Goal: Information Seeking & Learning: Understand process/instructions

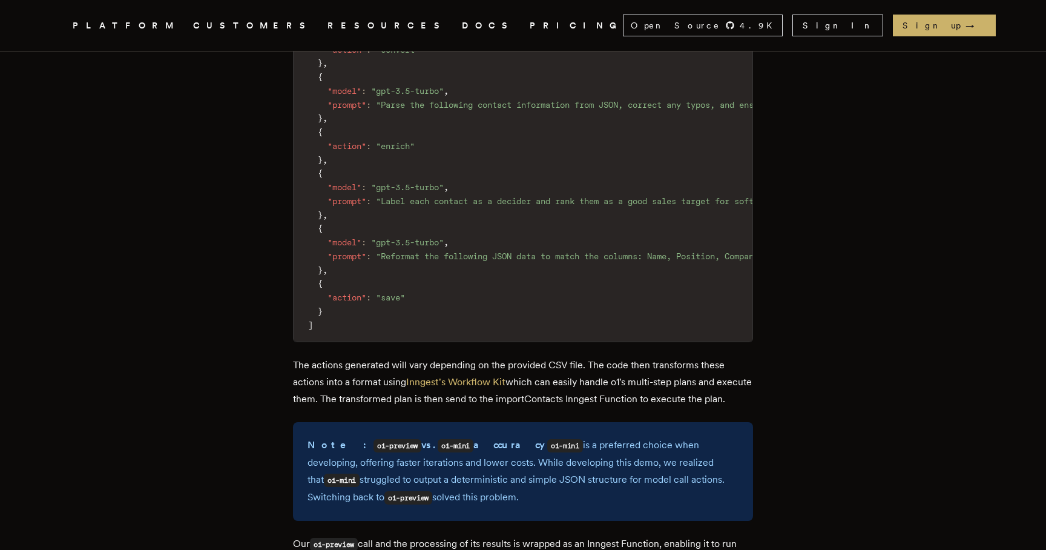
scroll to position [3548, 0]
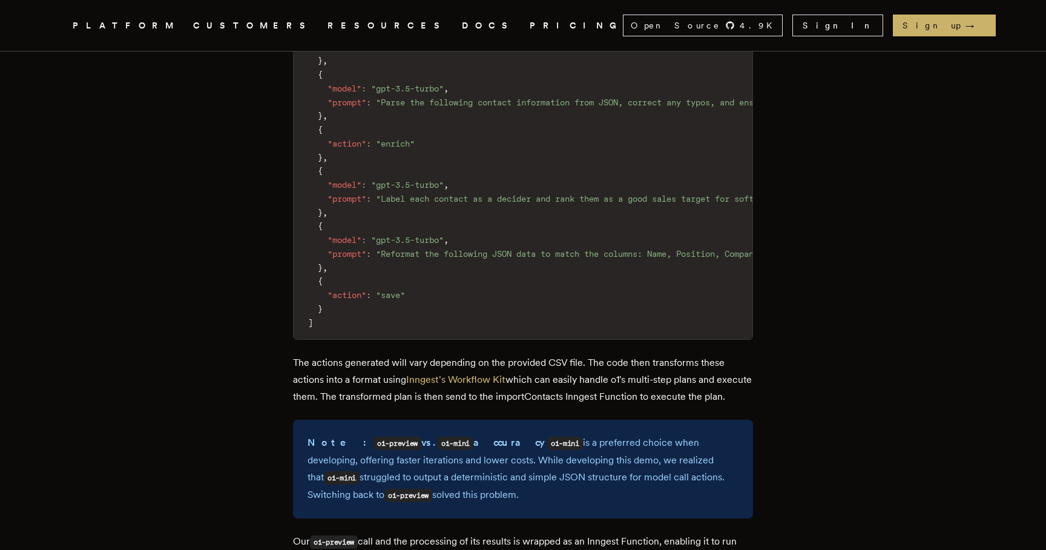
click at [382, 354] on p "The actions generated will vary depending on the provided CSV file. The code th…" at bounding box center [523, 379] width 460 height 51
click at [383, 354] on p "The actions generated will vary depending on the provided CSV file. The code th…" at bounding box center [523, 379] width 460 height 51
click at [452, 354] on p "The actions generated will vary depending on the provided CSV file. The code th…" at bounding box center [523, 379] width 460 height 51
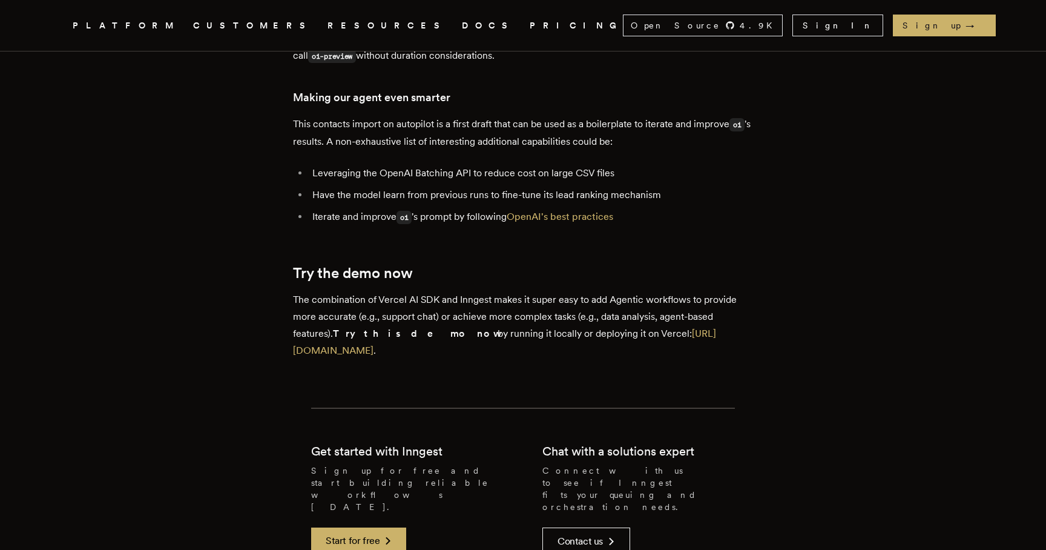
scroll to position [6198, 0]
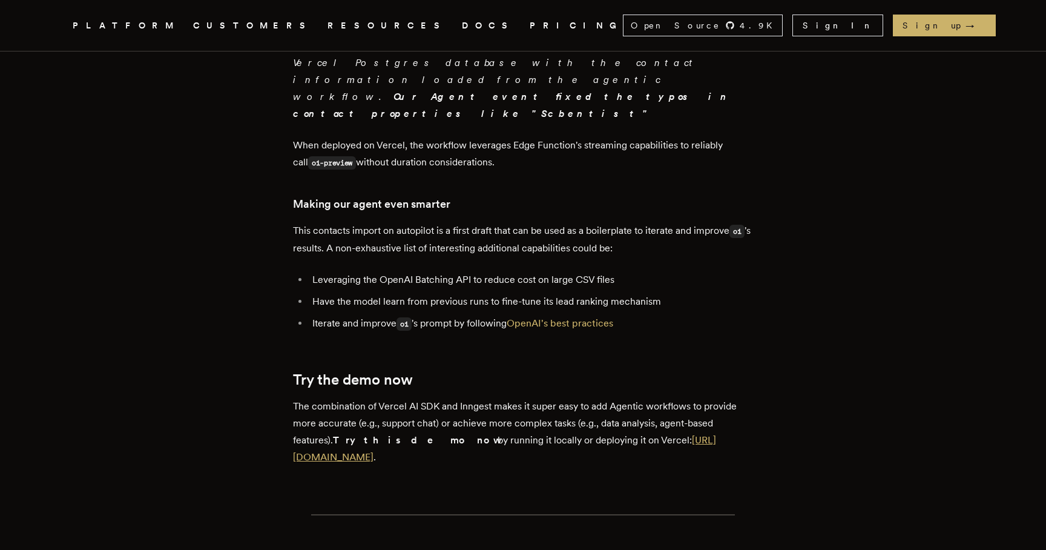
click at [489, 434] on link "[URL][DOMAIN_NAME]" at bounding box center [504, 448] width 423 height 28
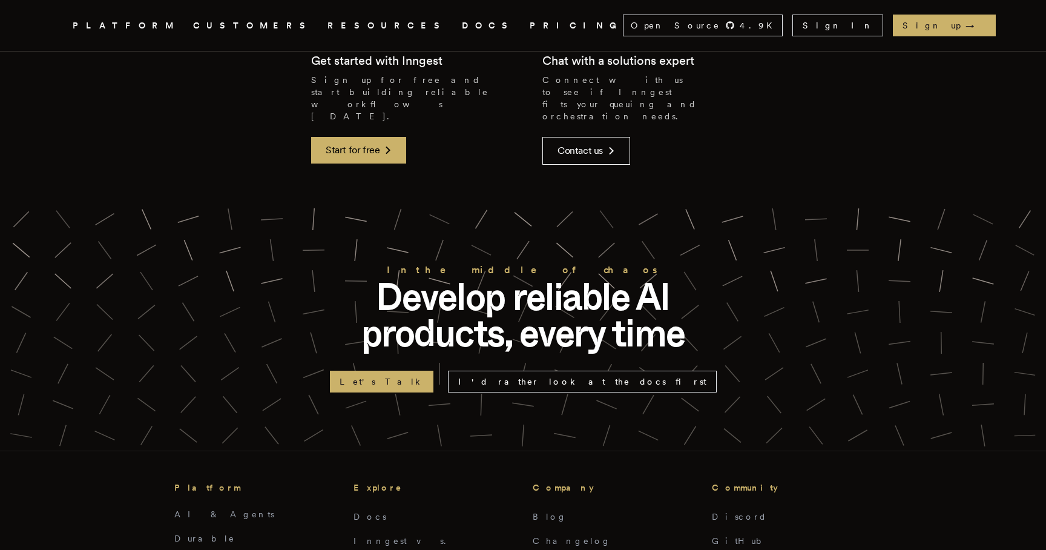
scroll to position [2699, 0]
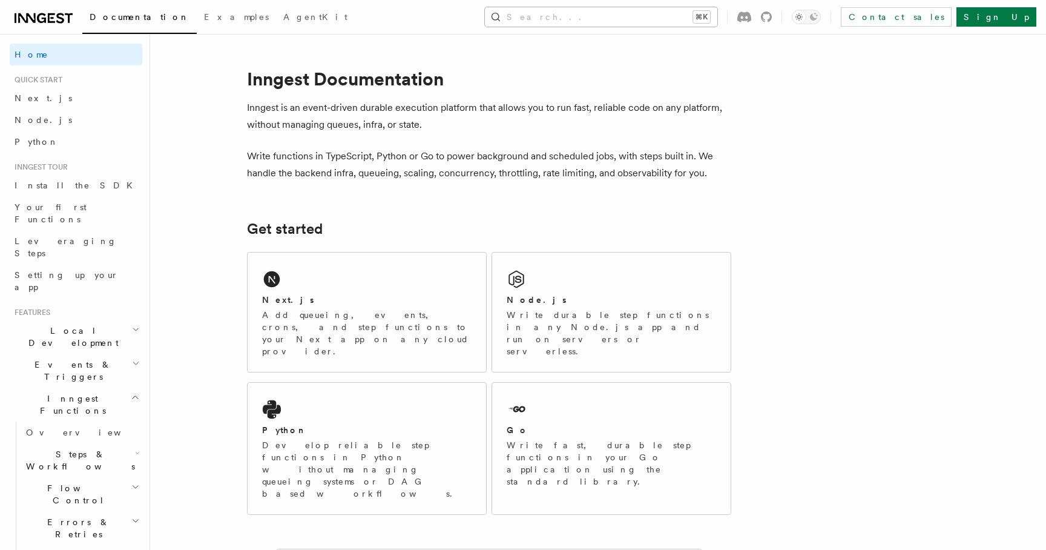
click at [609, 18] on button "Search... ⌘K" at bounding box center [601, 16] width 232 height 19
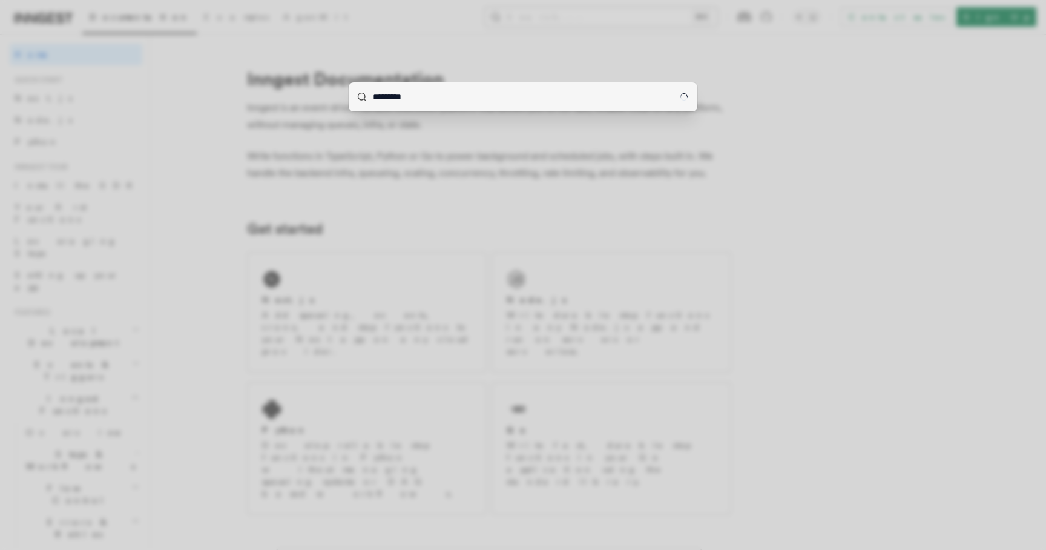
type input "*********"
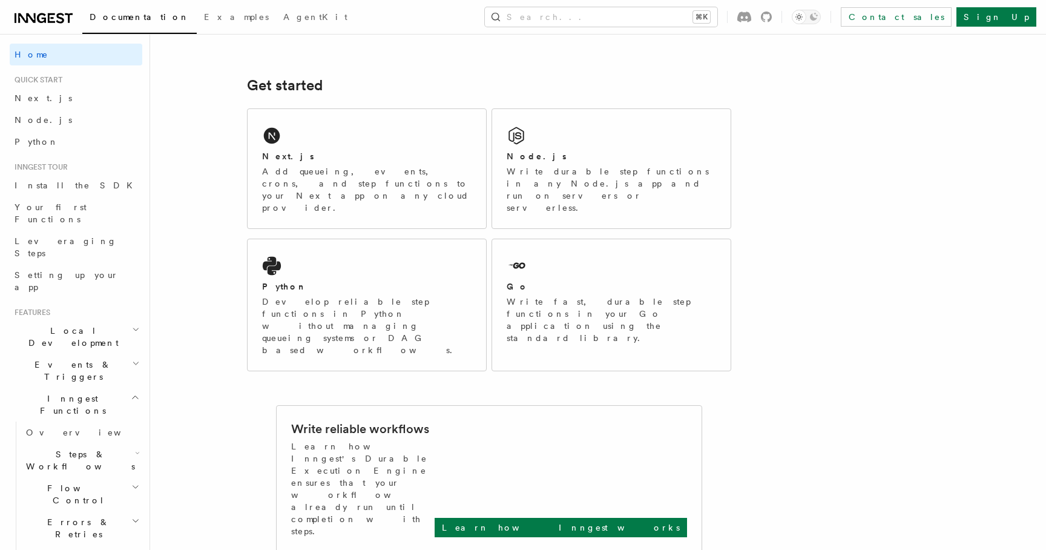
scroll to position [144, 0]
click at [594, 15] on button "Search... ⌘K" at bounding box center [601, 16] width 232 height 19
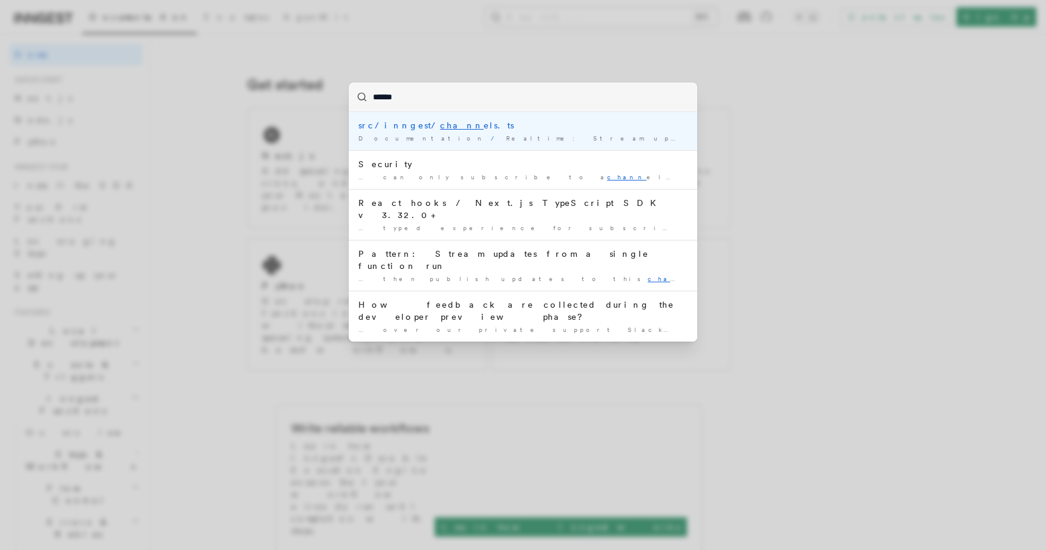
type input "*******"
click at [488, 130] on div "src/inngest/ channel s.ts" at bounding box center [522, 125] width 329 height 12
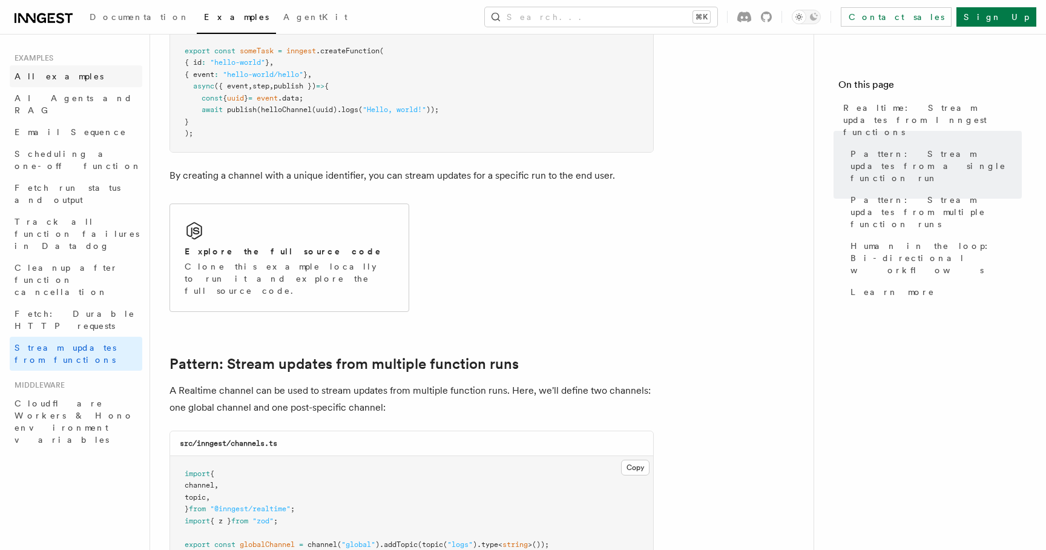
scroll to position [649, 0]
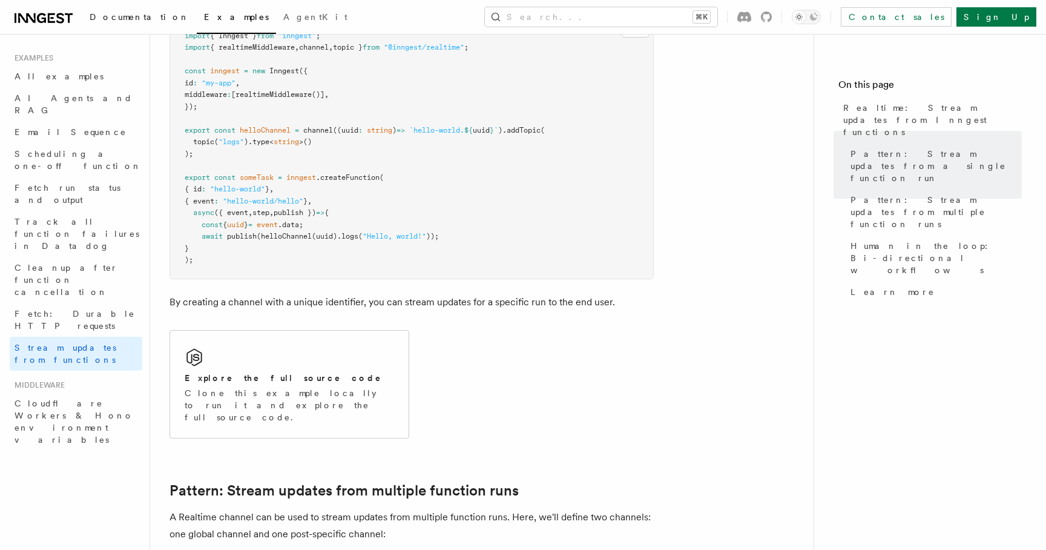
click at [103, 15] on span "Documentation" at bounding box center [140, 17] width 100 height 10
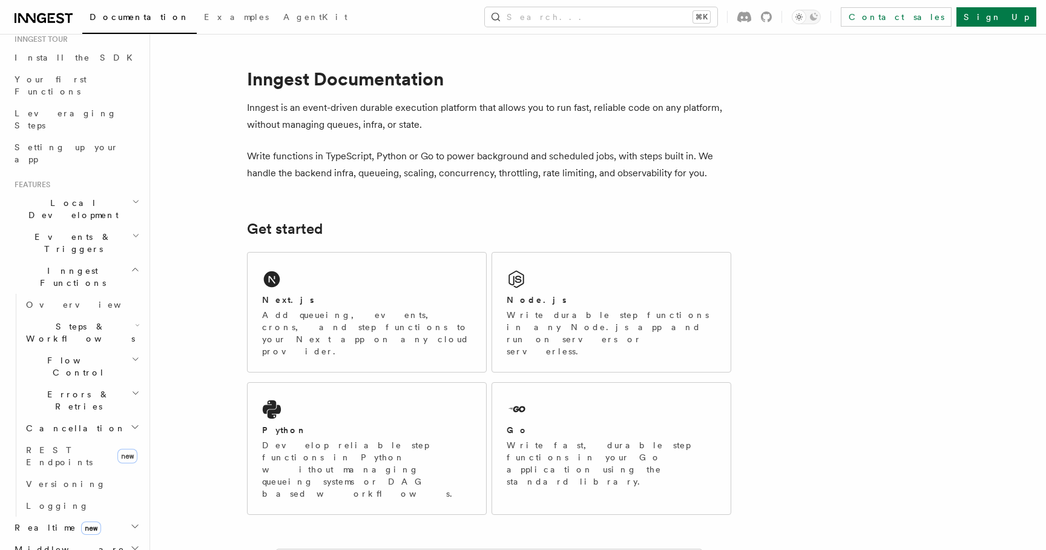
scroll to position [134, 0]
click at [99, 510] on h2 "Realtime new" at bounding box center [76, 521] width 133 height 22
click at [86, 532] on link "Overview" at bounding box center [81, 543] width 121 height 22
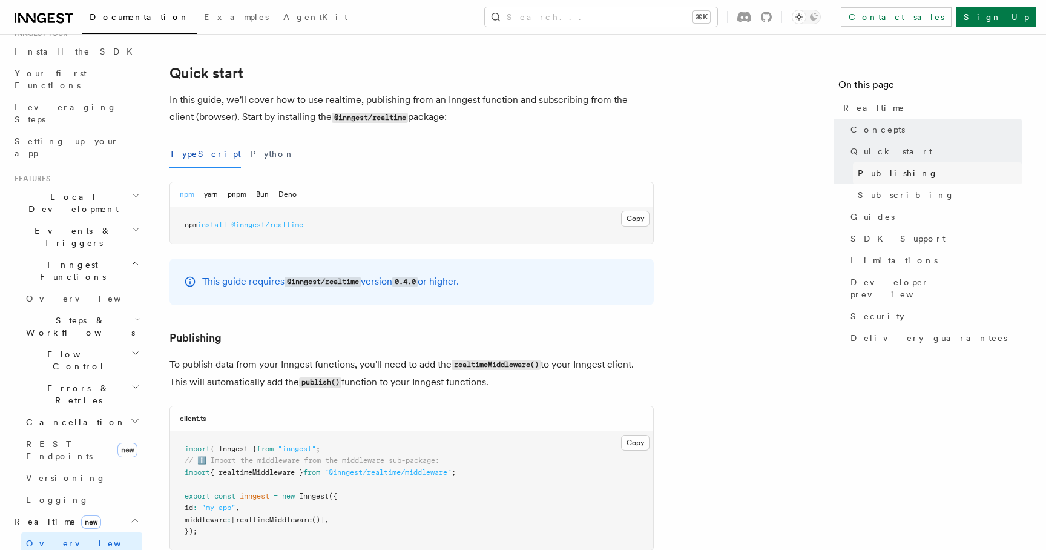
click at [876, 170] on span "Publishing" at bounding box center [898, 173] width 80 height 12
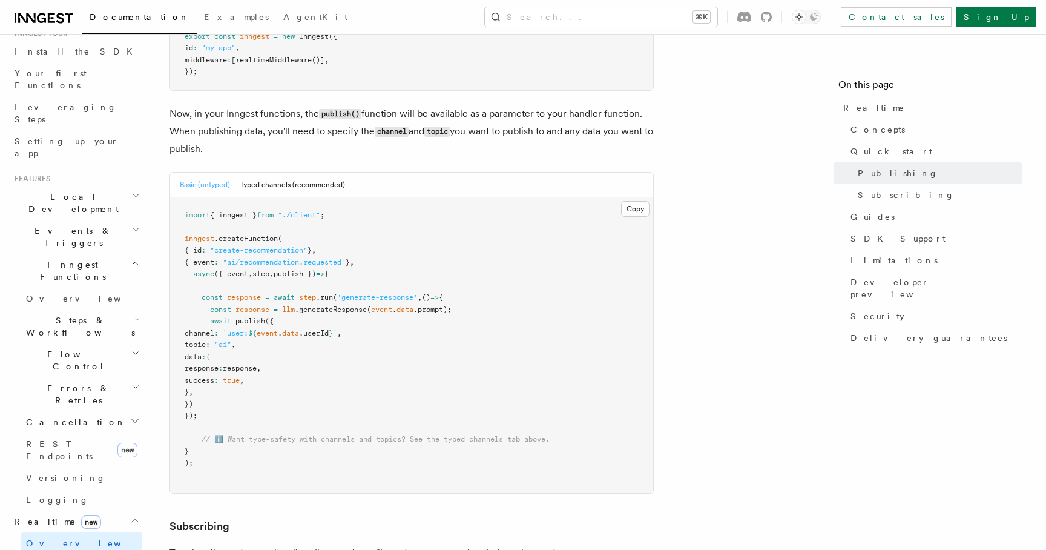
scroll to position [983, 0]
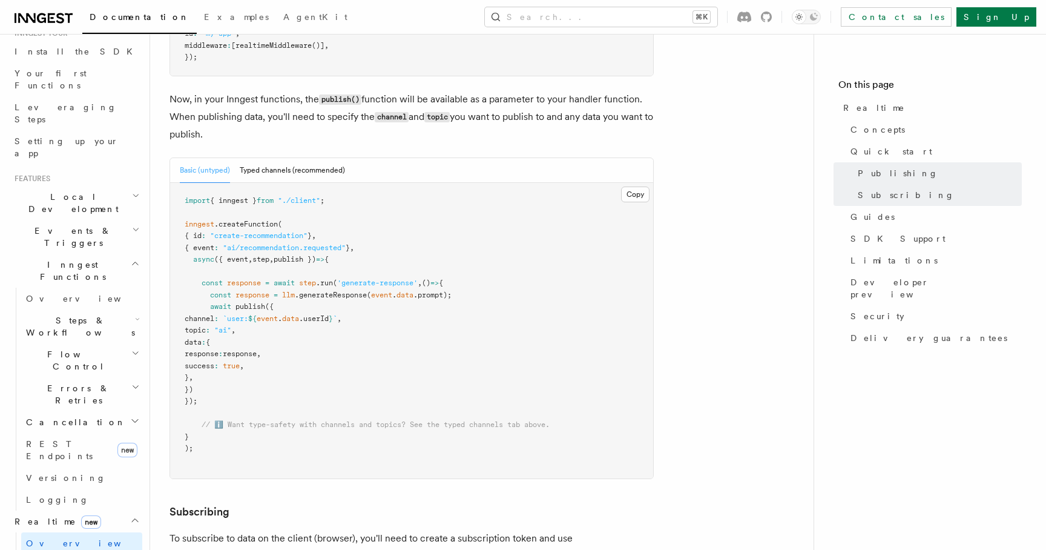
click at [305, 267] on pre "import { inngest } from "./client" ; inngest .createFunction ( { id : "create-r…" at bounding box center [411, 331] width 483 height 296
click at [330, 174] on button "Typed channels (recommended)" at bounding box center [292, 170] width 105 height 25
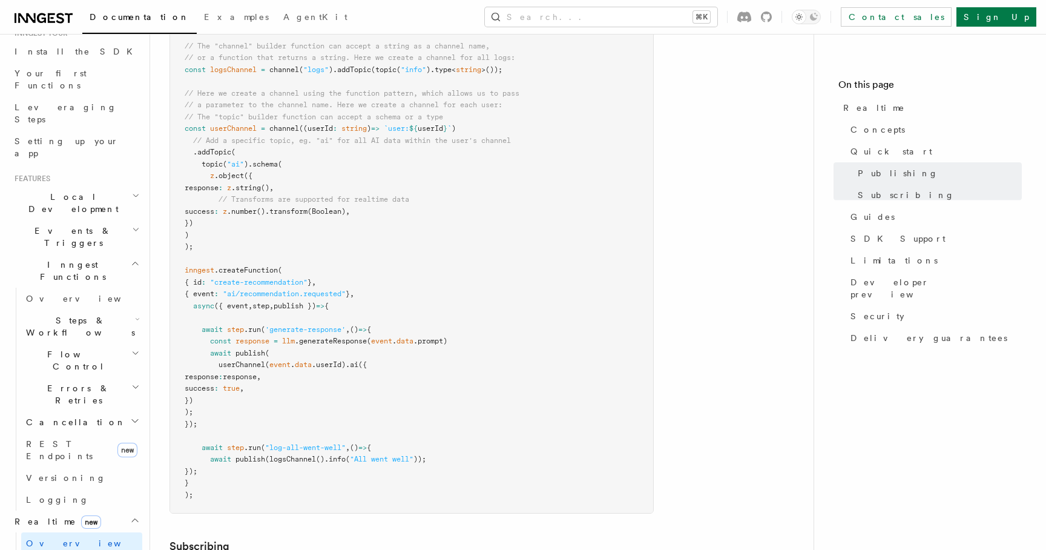
scroll to position [1209, 0]
click at [249, 352] on span "publish" at bounding box center [250, 351] width 30 height 8
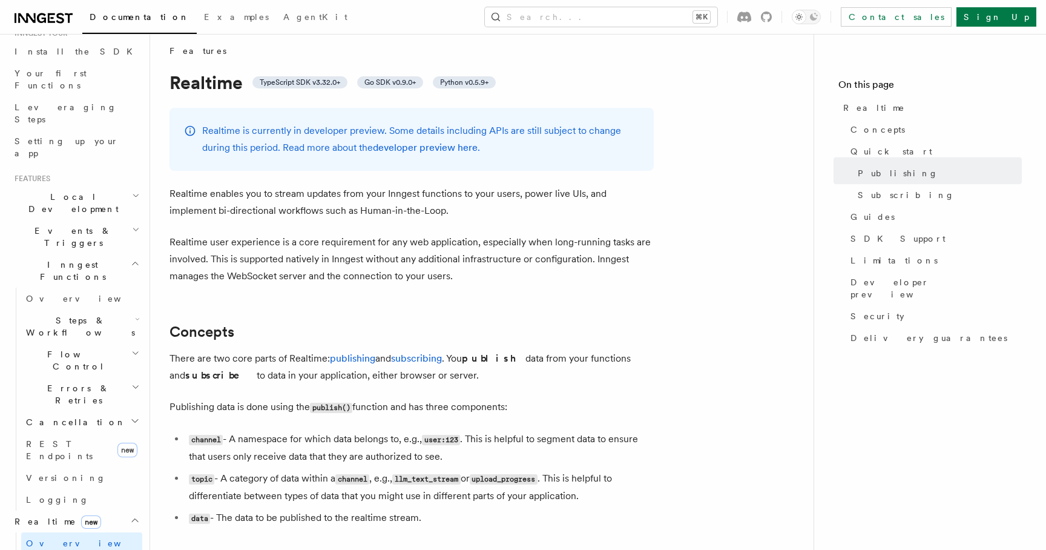
scroll to position [0, 0]
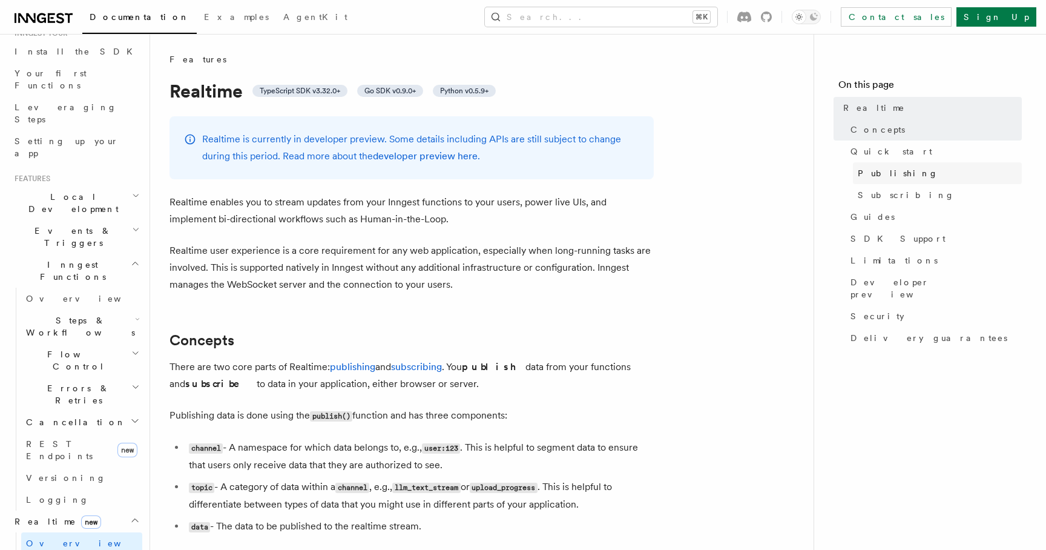
click at [896, 178] on span "Publishing" at bounding box center [898, 173] width 80 height 12
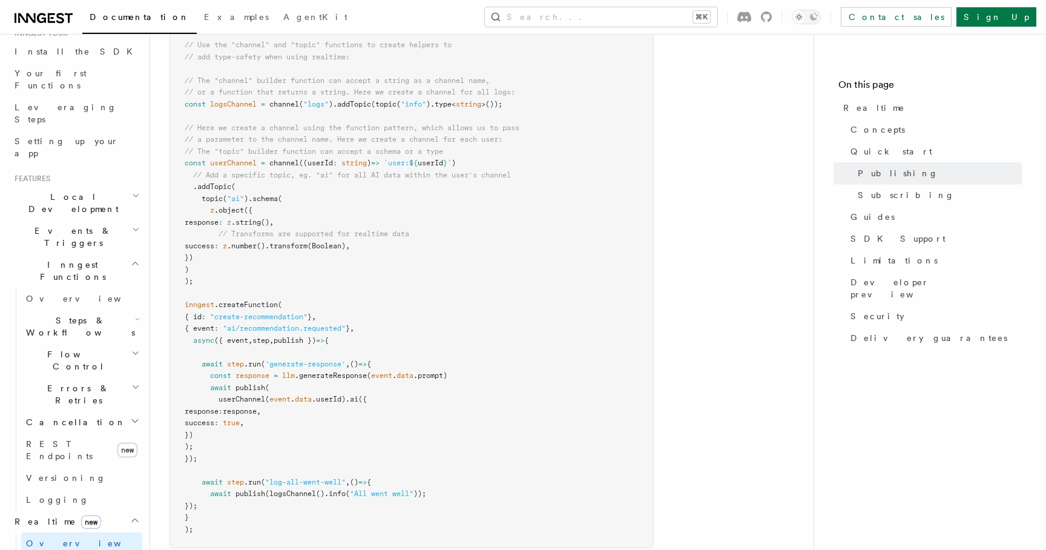
scroll to position [1262, 0]
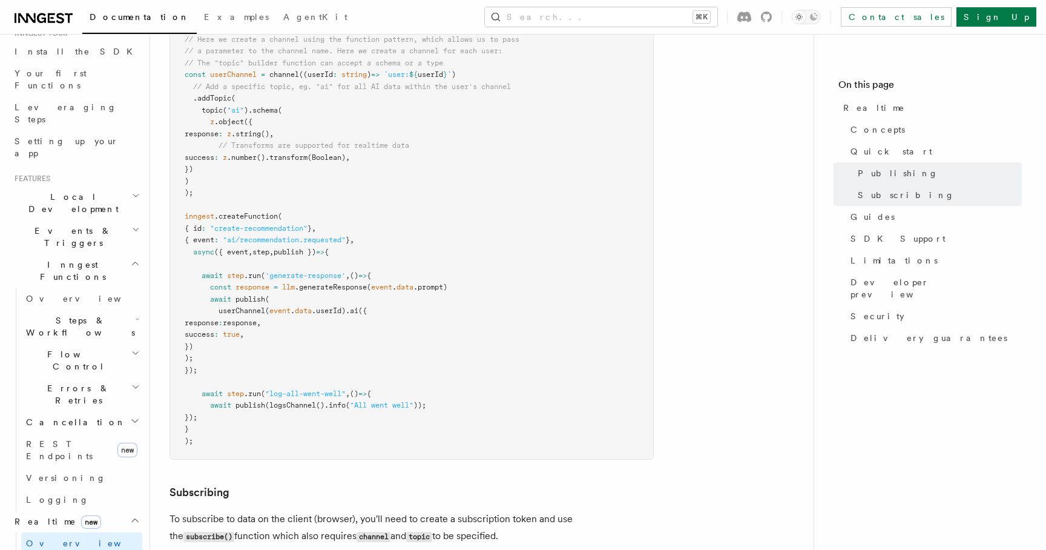
click at [299, 251] on span "publish })" at bounding box center [295, 252] width 42 height 8
copy span "publish"
click at [283, 347] on pre "import { inngest } from "./client" ; import { channel , topic } from "@inngest/…" at bounding box center [411, 182] width 483 height 556
